Goal: Information Seeking & Learning: Find specific fact

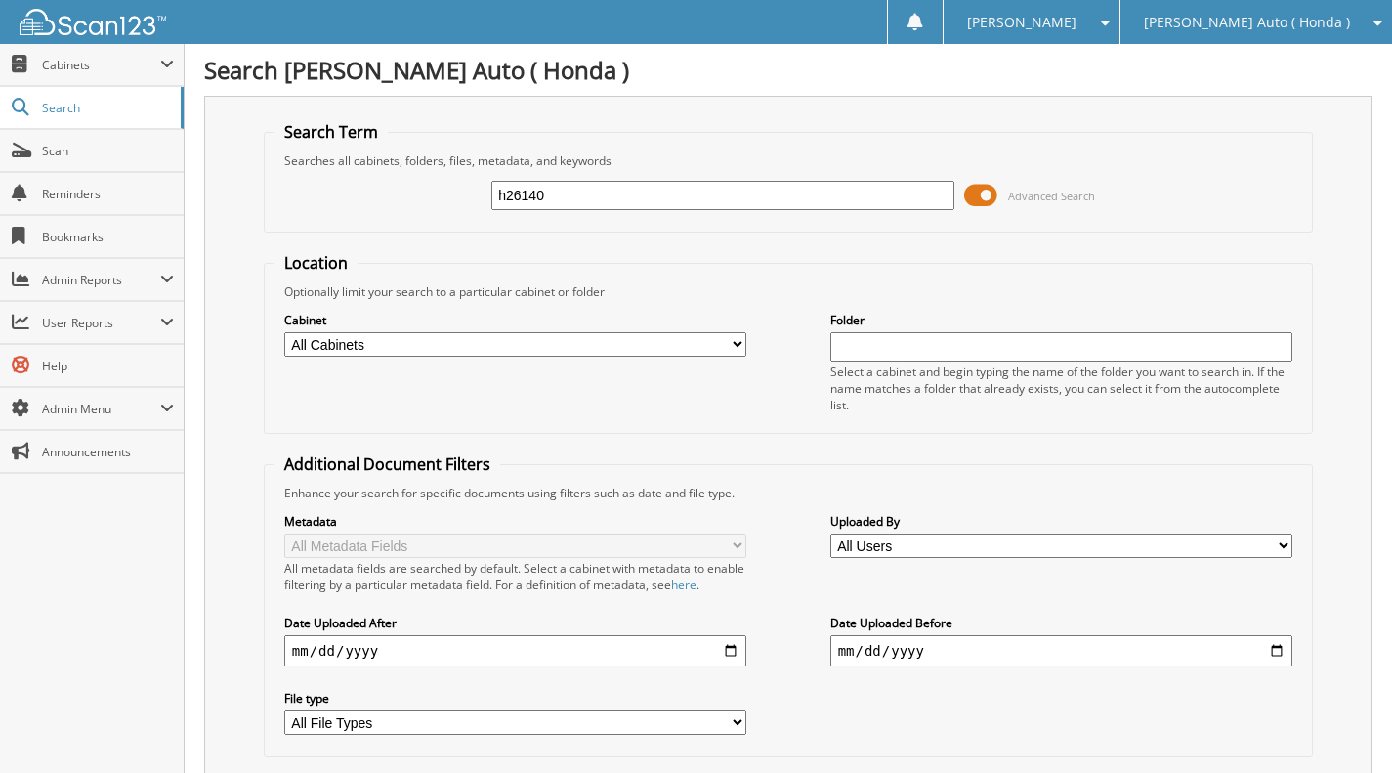
type input "h26140"
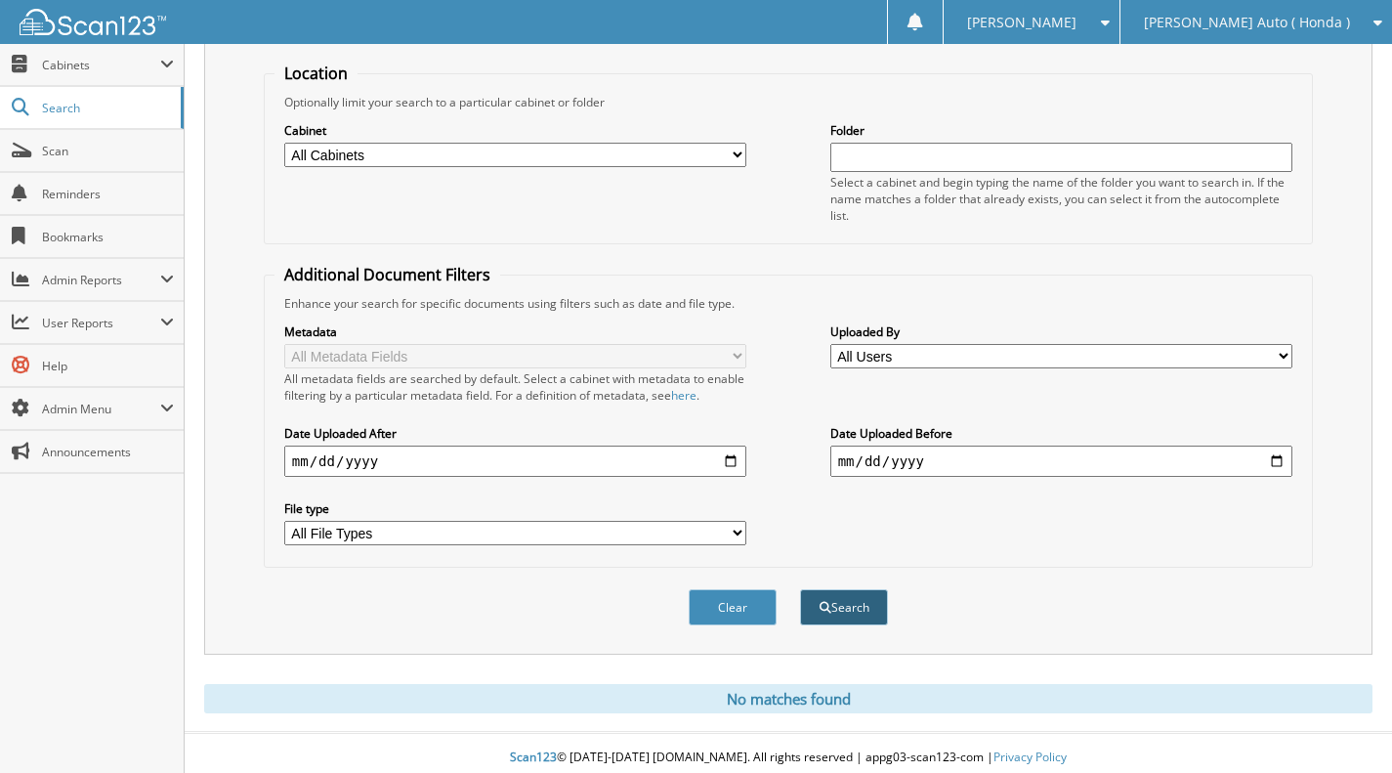
click at [847, 596] on button "Search" at bounding box center [844, 607] width 88 height 36
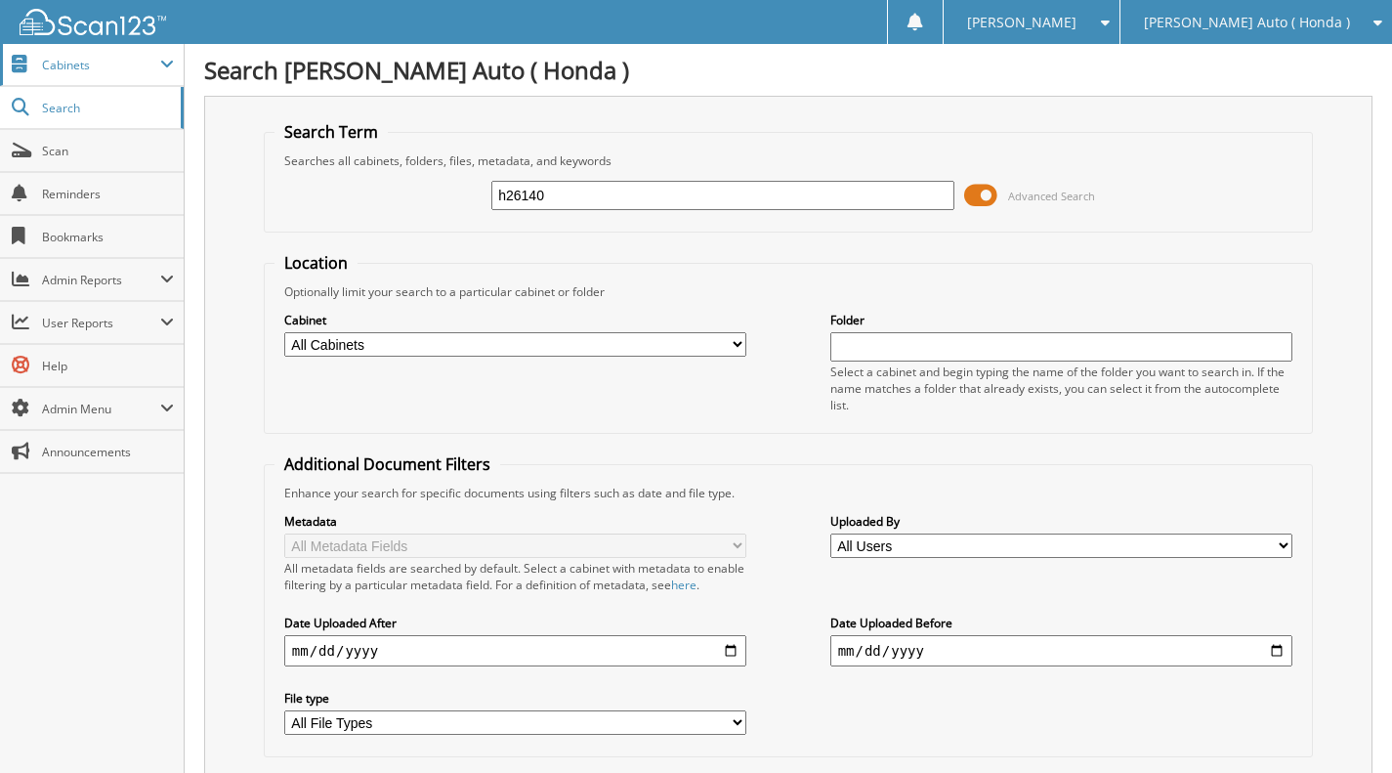
click at [113, 75] on span "Cabinets" at bounding box center [92, 65] width 184 height 42
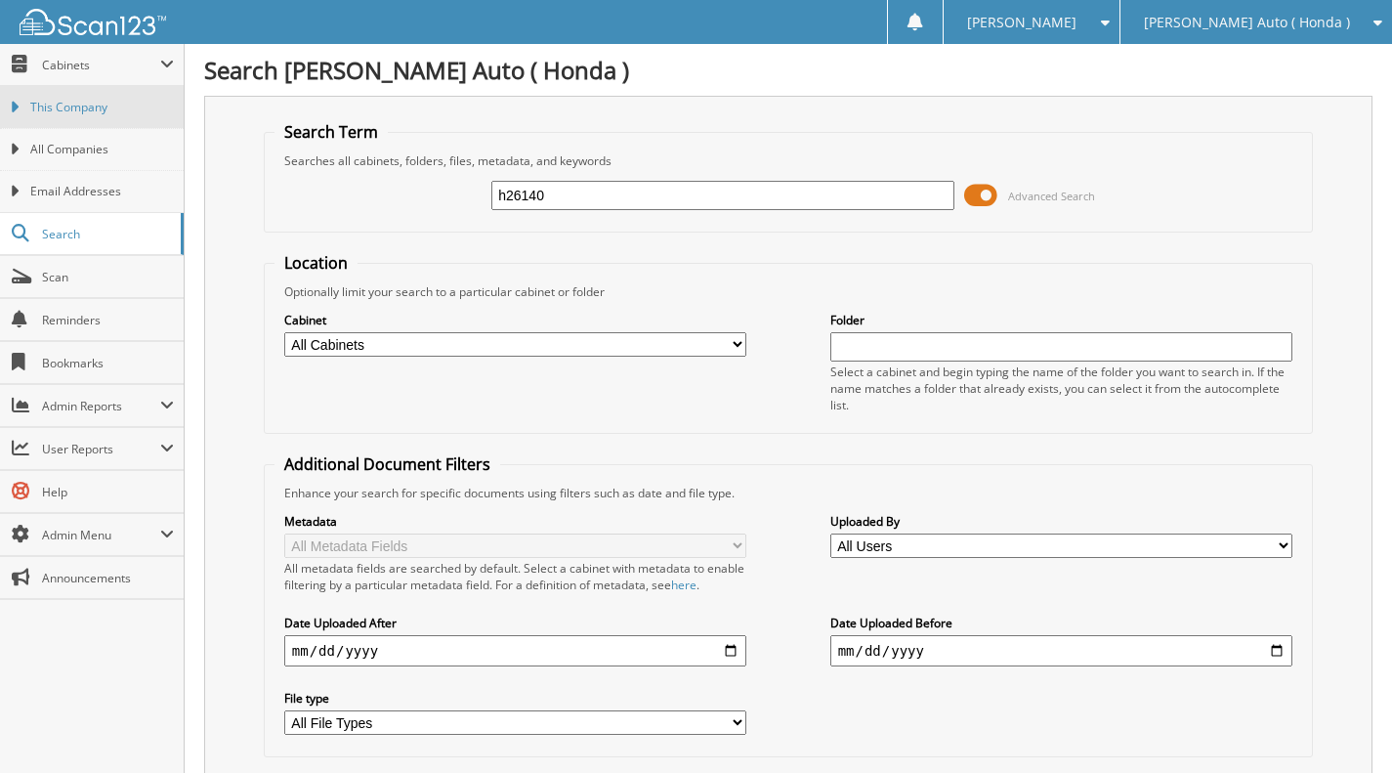
click at [86, 104] on span "This Company" at bounding box center [102, 108] width 144 height 18
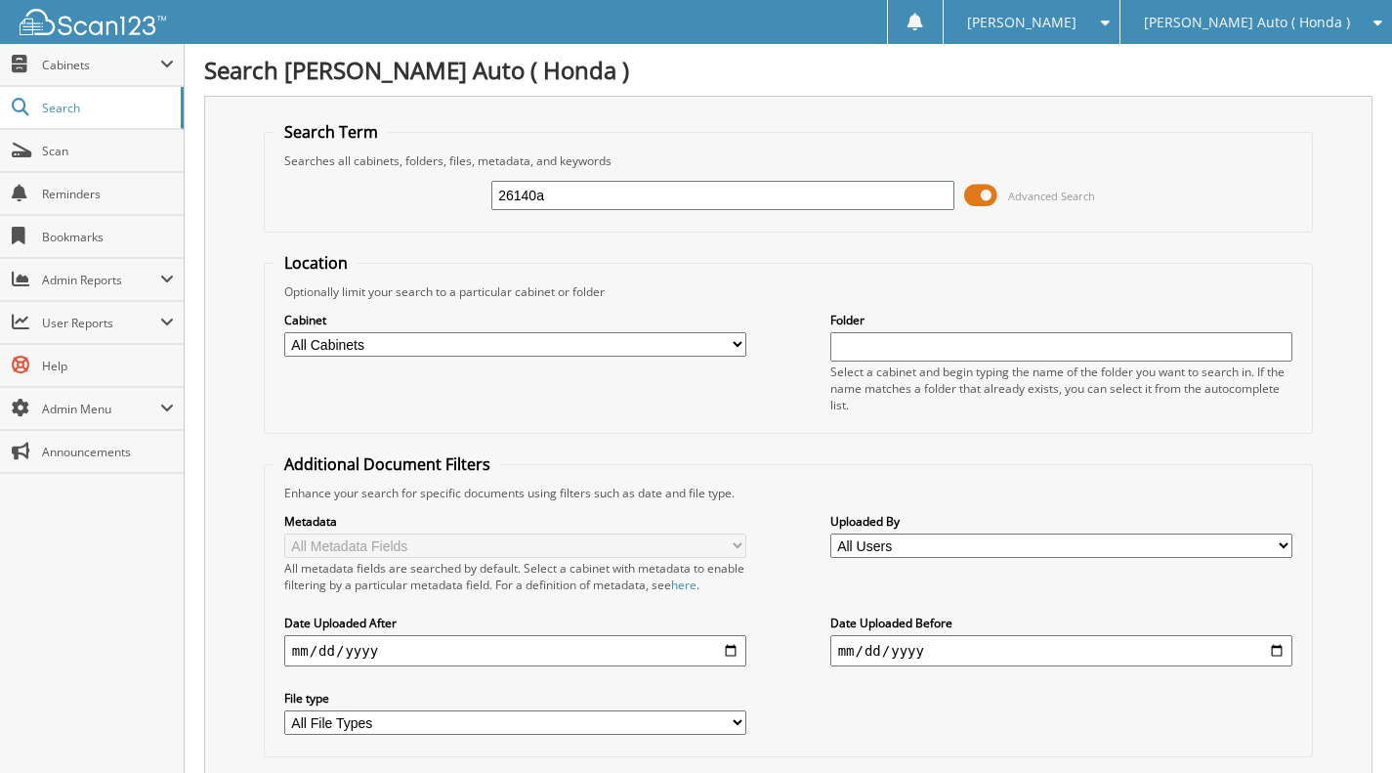
type input "26140a"
click at [715, 199] on input "26140a" at bounding box center [722, 195] width 463 height 29
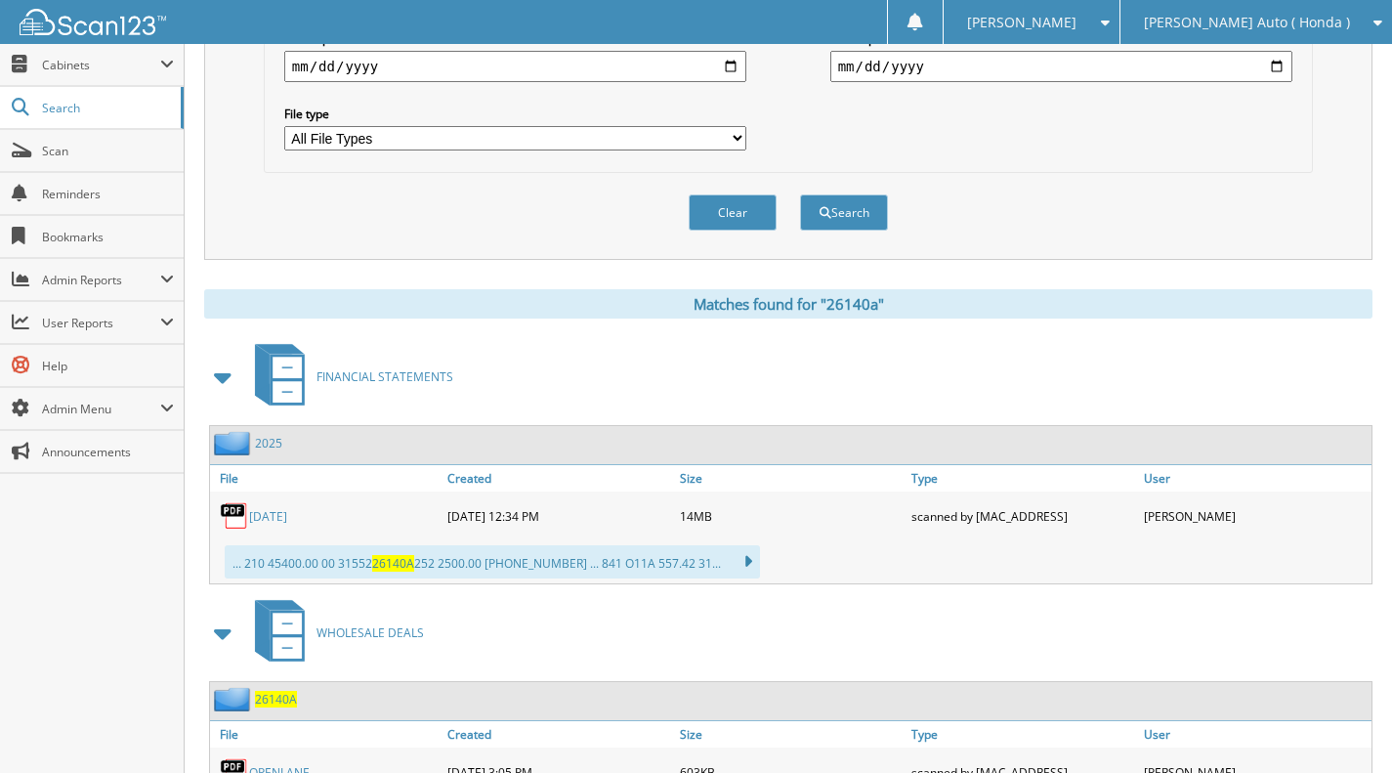
scroll to position [608, 0]
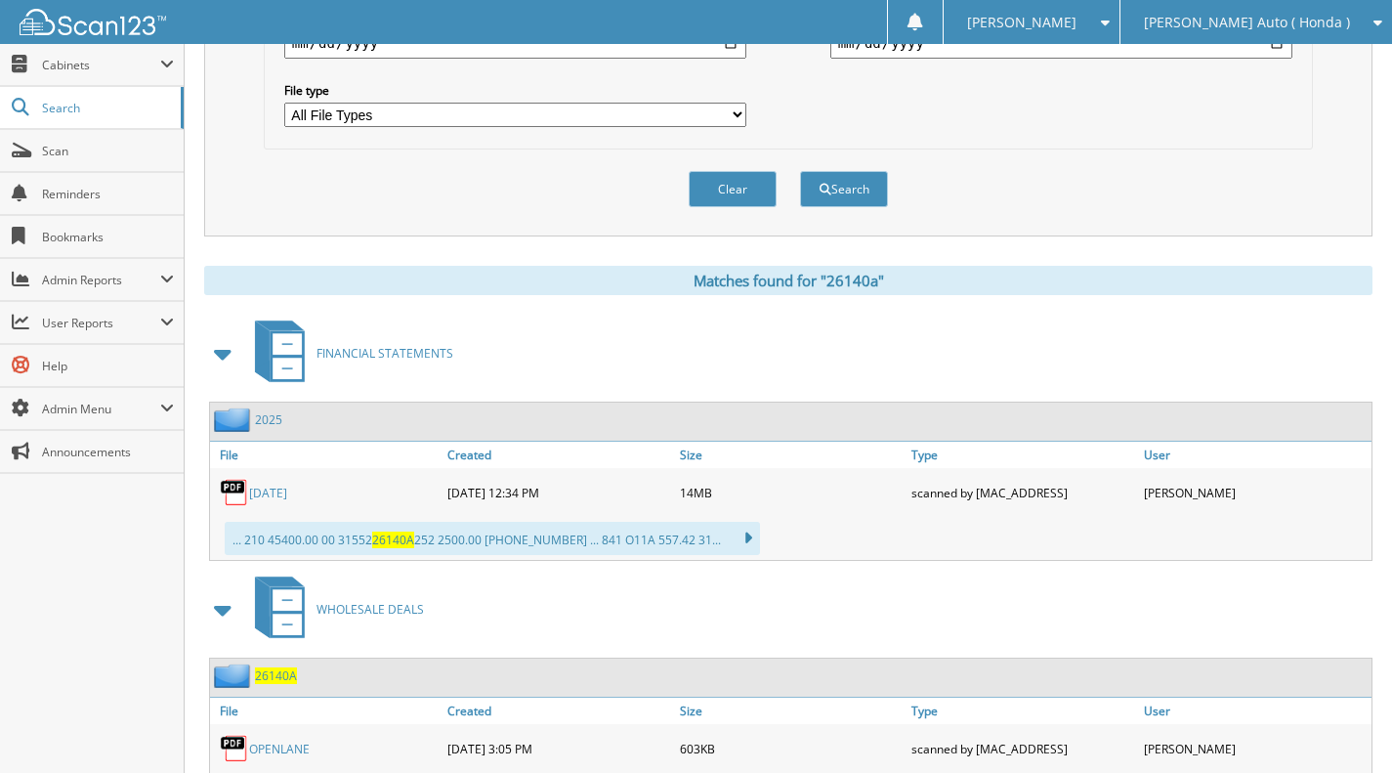
click at [274, 667] on span "26140A" at bounding box center [276, 675] width 42 height 17
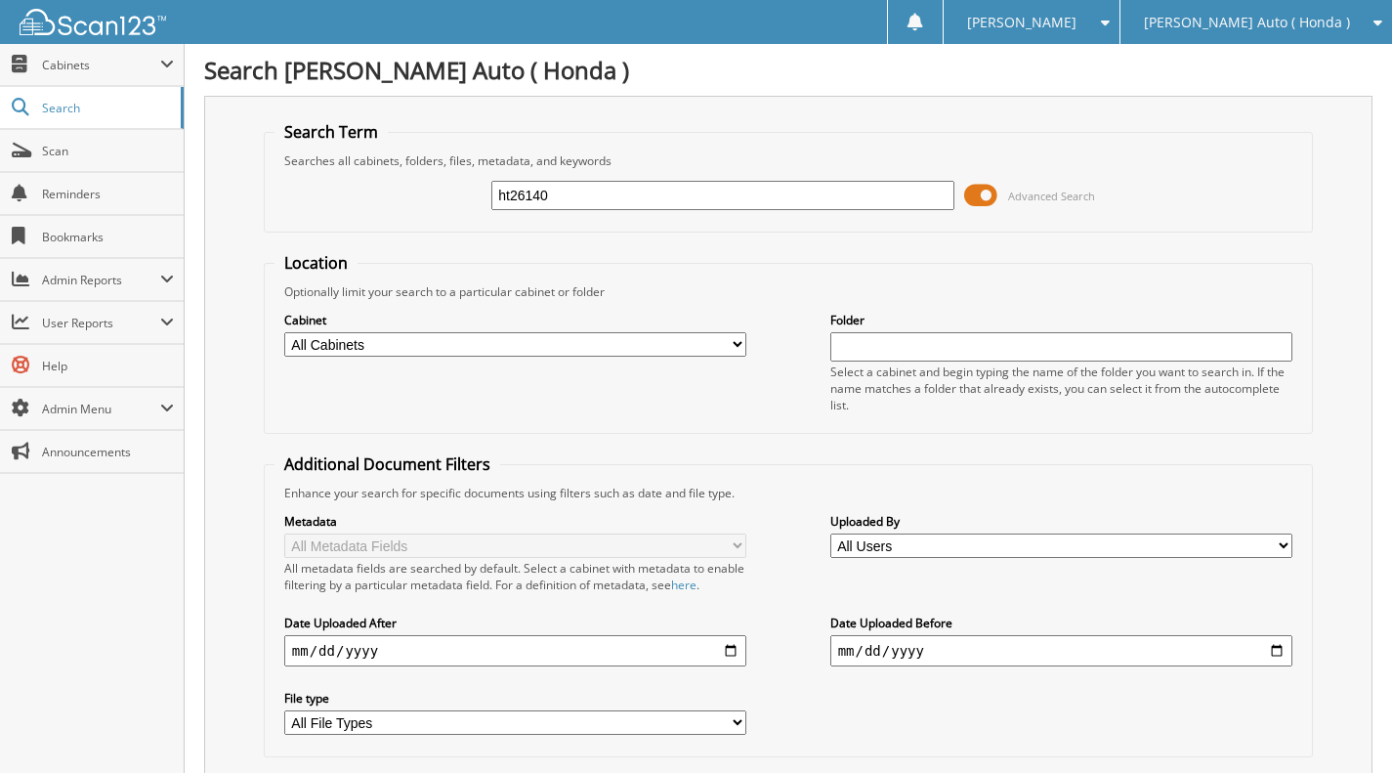
type input "ht26140"
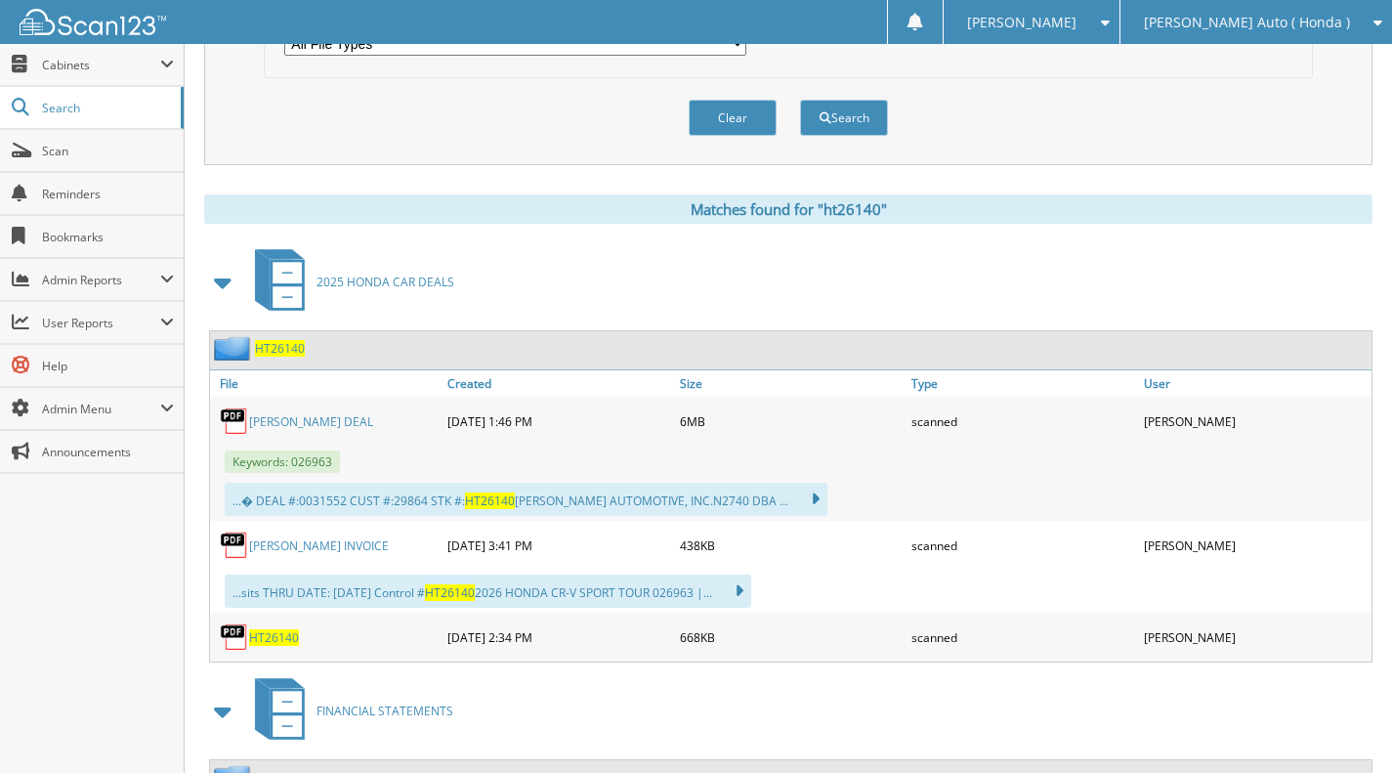
scroll to position [679, 0]
click at [284, 340] on span "HT26140" at bounding box center [280, 348] width 50 height 17
